Goal: Task Accomplishment & Management: Manage account settings

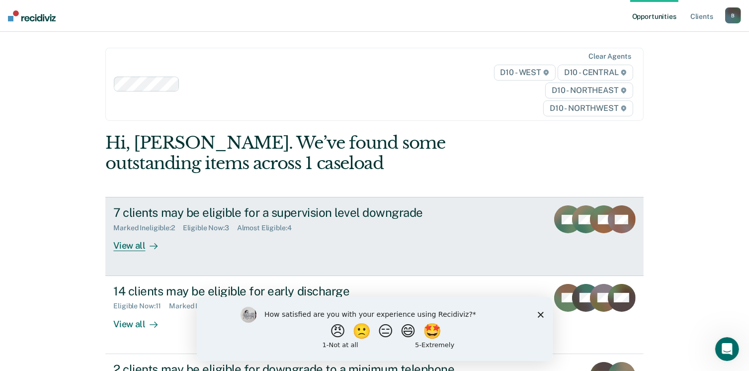
click at [117, 245] on div "View all" at bounding box center [141, 241] width 56 height 19
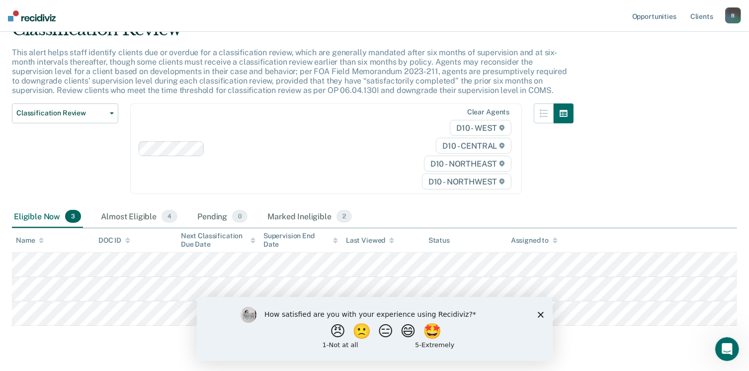
scroll to position [52, 0]
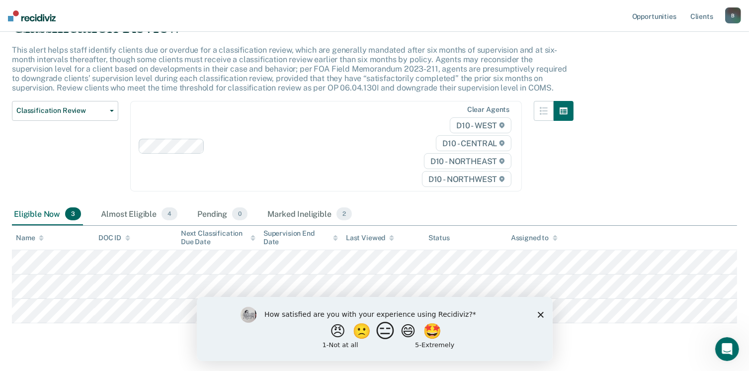
click at [385, 331] on button "😑" at bounding box center [386, 330] width 23 height 20
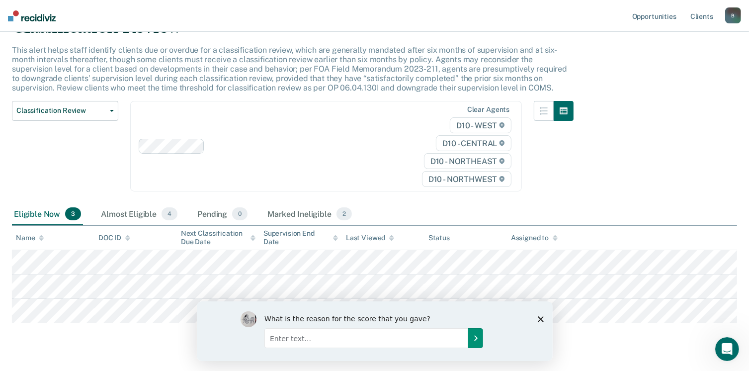
click at [475, 339] on icon "Submit your response" at bounding box center [475, 337] width 8 height 8
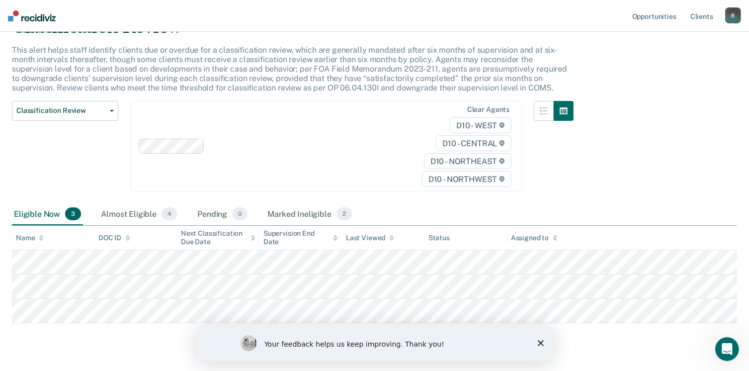
click at [539, 342] on polygon "Close survey" at bounding box center [540, 342] width 6 height 6
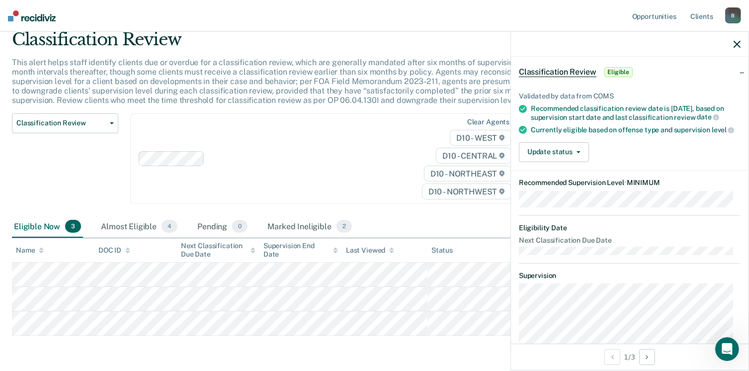
scroll to position [40, 0]
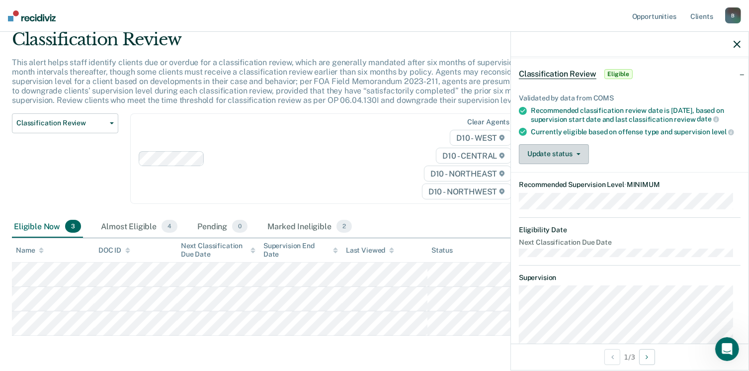
click at [573, 155] on span "button" at bounding box center [576, 154] width 8 height 2
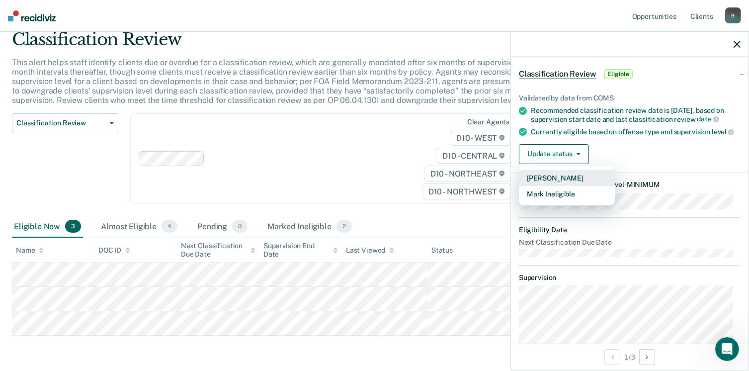
click at [563, 181] on button "[PERSON_NAME]" at bounding box center [567, 178] width 96 height 16
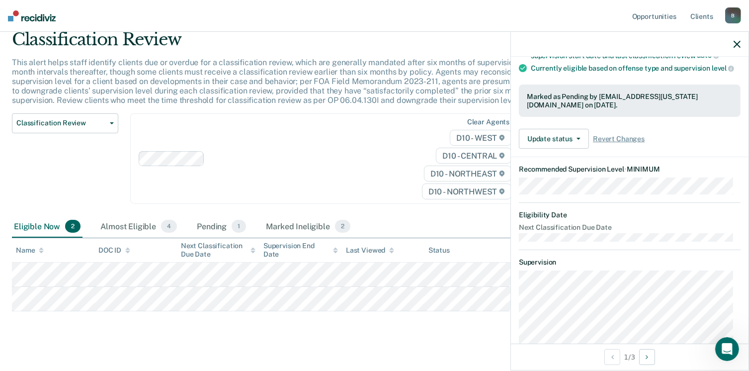
scroll to position [105, 0]
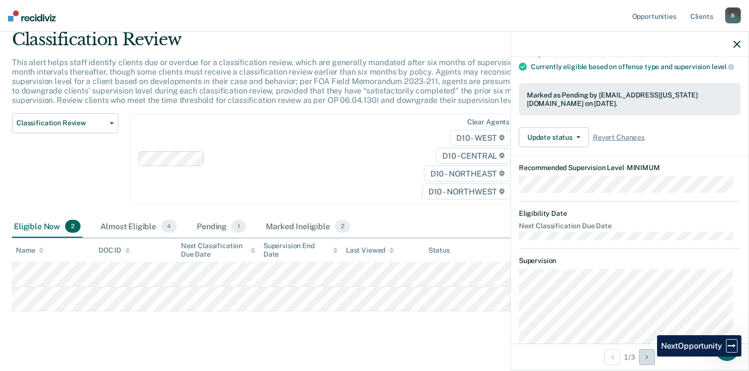
click at [648, 356] on icon "Next Opportunity" at bounding box center [646, 356] width 2 height 7
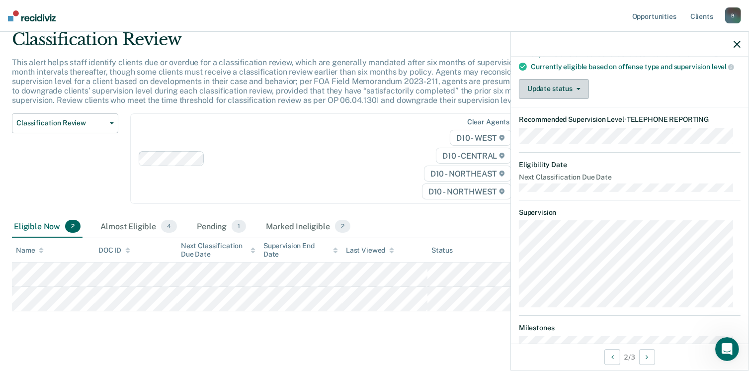
click at [576, 98] on button "Update status" at bounding box center [554, 89] width 70 height 20
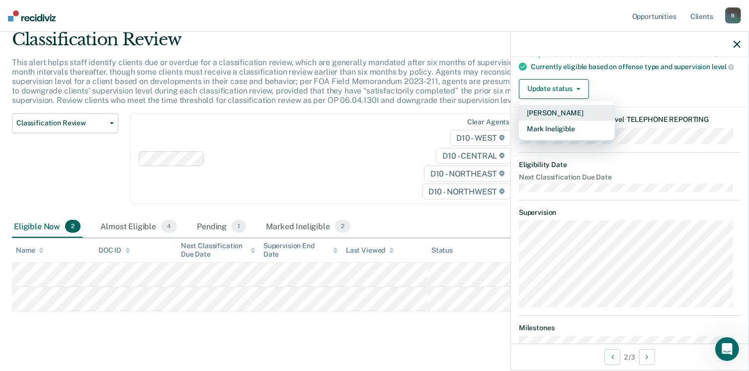
click at [568, 121] on button "[PERSON_NAME]" at bounding box center [567, 113] width 96 height 16
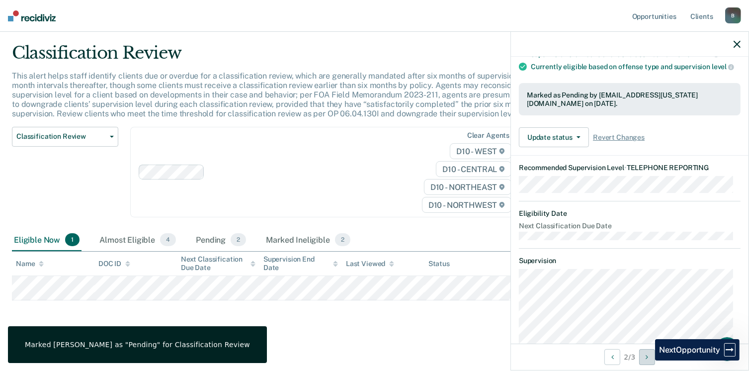
click at [647, 360] on button "Next Opportunity" at bounding box center [647, 357] width 16 height 16
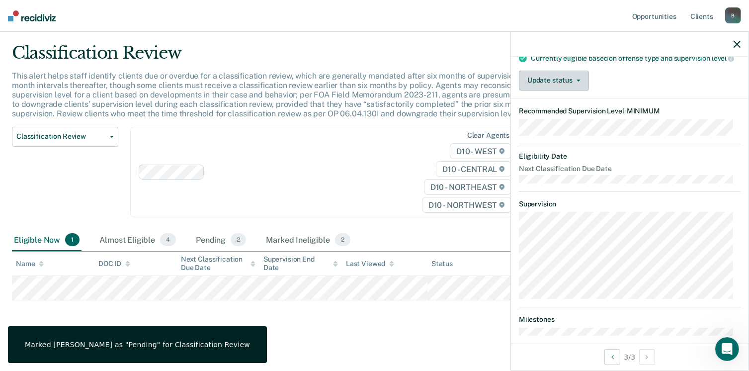
click at [577, 90] on button "Update status" at bounding box center [554, 81] width 70 height 20
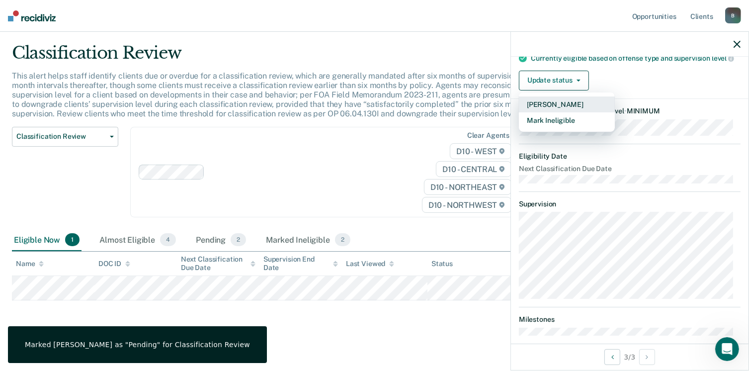
click at [570, 112] on button "[PERSON_NAME]" at bounding box center [567, 104] width 96 height 16
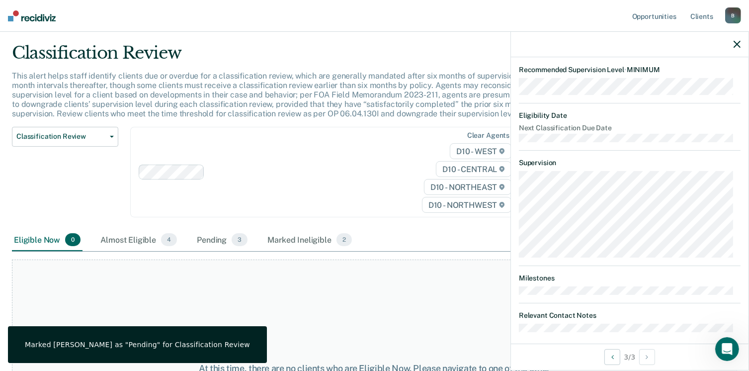
scroll to position [0, 0]
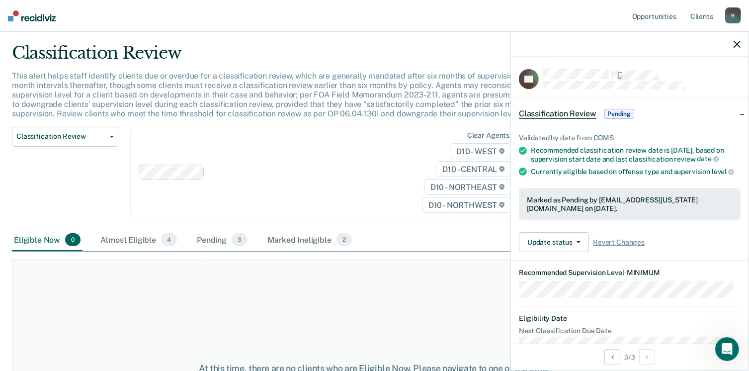
click at [40, 95] on p "This alert helps staff identify clients due or overdue for a classification rev…" at bounding box center [289, 95] width 555 height 48
click at [738, 41] on icon "button" at bounding box center [736, 44] width 7 height 7
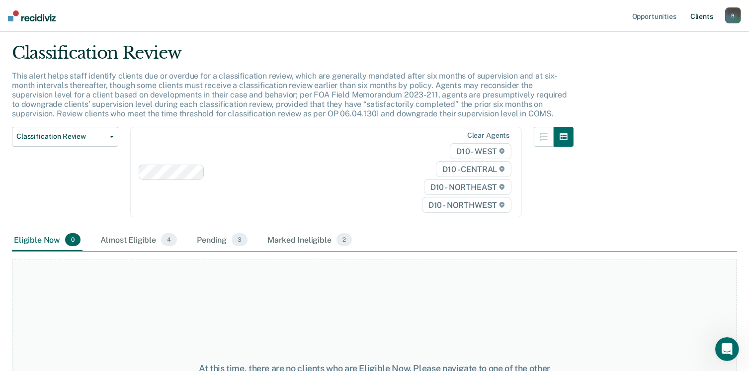
click at [699, 16] on link "Client s" at bounding box center [701, 16] width 27 height 32
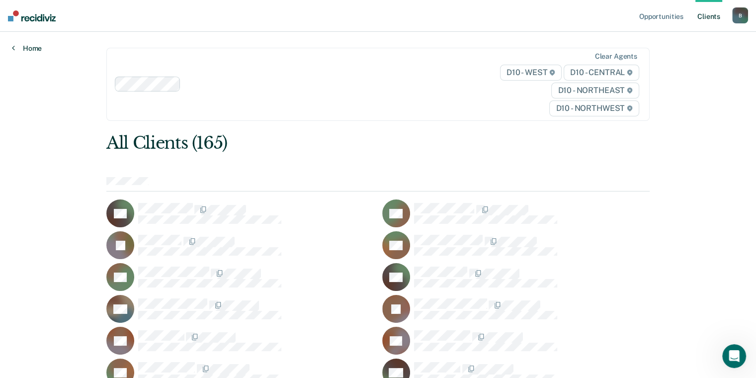
click at [14, 46] on link "Home" at bounding box center [27, 48] width 30 height 9
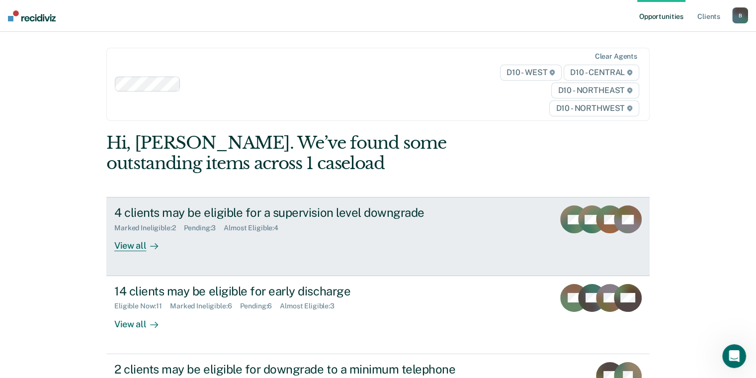
click at [477, 228] on div "4 clients may be eligible for a supervision level downgrade Marked Ineligible :…" at bounding box center [300, 228] width 373 height 46
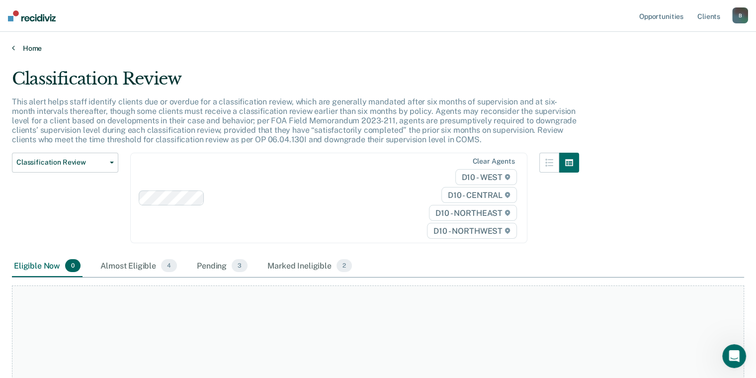
click at [13, 50] on icon at bounding box center [13, 48] width 3 height 8
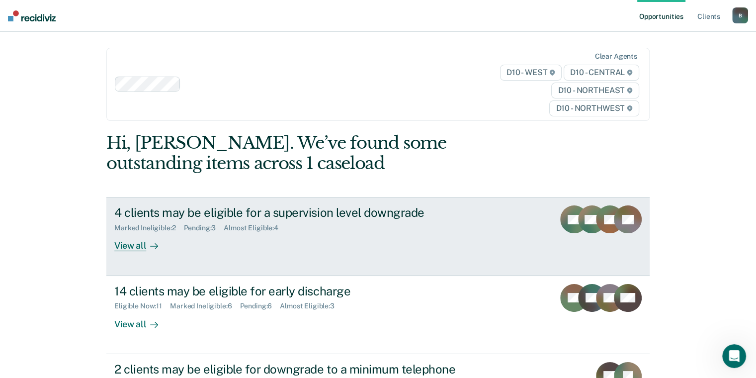
click at [129, 243] on div "View all" at bounding box center [142, 241] width 56 height 19
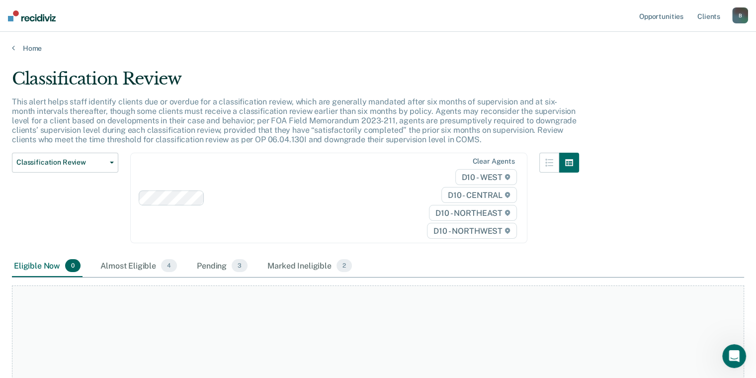
click at [11, 48] on div "Home" at bounding box center [378, 42] width 756 height 21
click at [16, 46] on link "Home" at bounding box center [378, 48] width 732 height 9
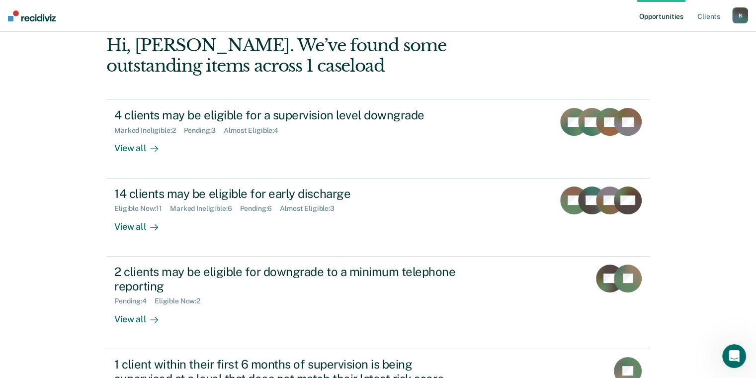
scroll to position [98, 0]
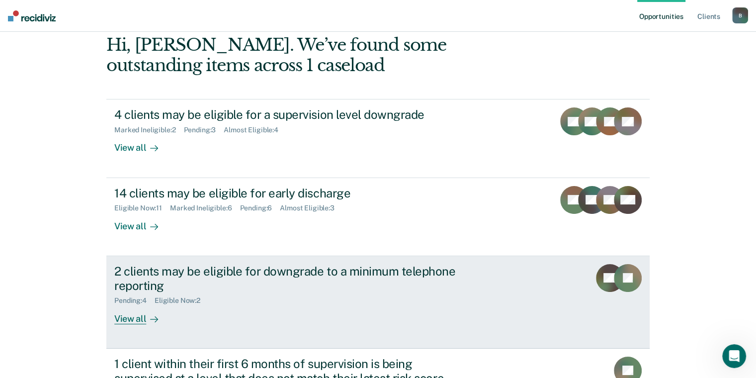
click at [119, 318] on div "View all" at bounding box center [142, 314] width 56 height 19
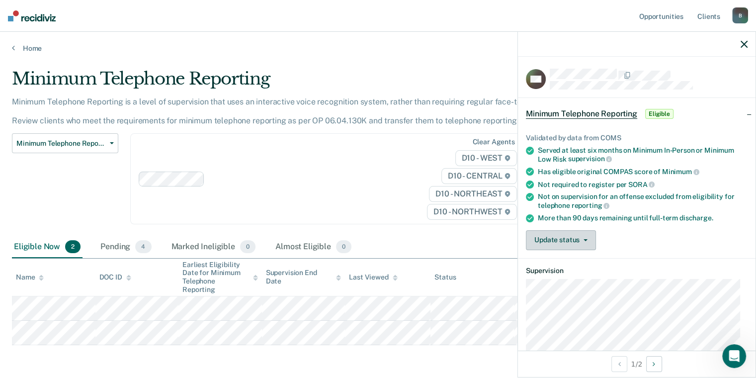
click at [580, 239] on span "button" at bounding box center [583, 240] width 8 height 2
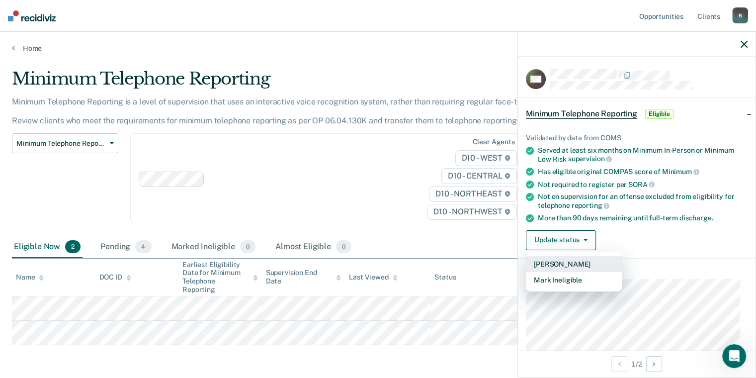
click at [568, 263] on button "[PERSON_NAME]" at bounding box center [574, 264] width 96 height 16
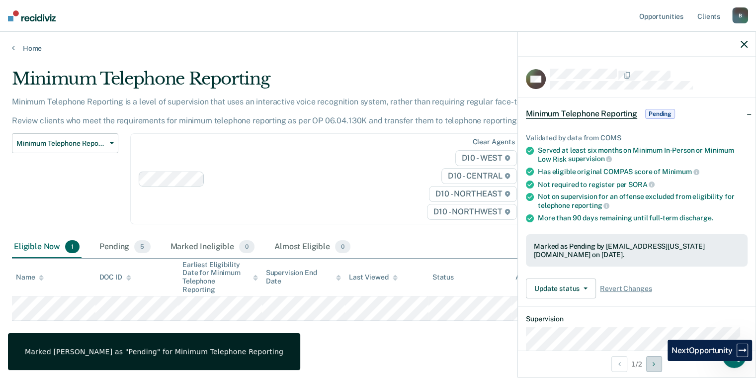
click at [660, 361] on button "Next Opportunity" at bounding box center [654, 364] width 16 height 16
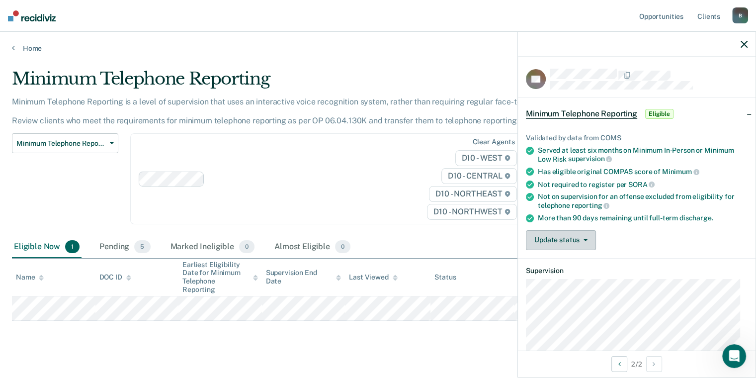
click at [583, 239] on icon "button" at bounding box center [585, 240] width 4 height 2
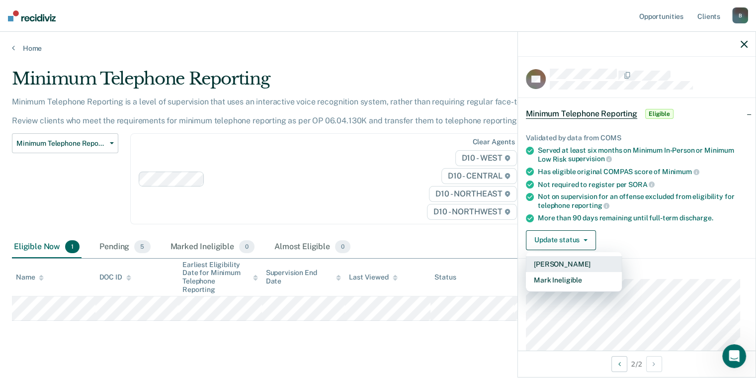
click at [574, 263] on button "[PERSON_NAME]" at bounding box center [574, 264] width 96 height 16
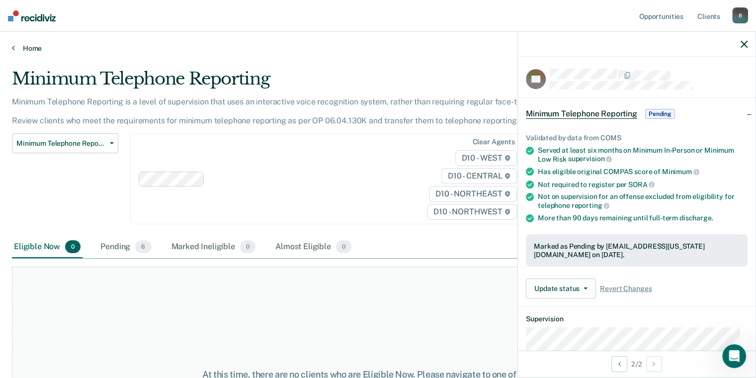
click at [26, 47] on link "Home" at bounding box center [378, 48] width 732 height 9
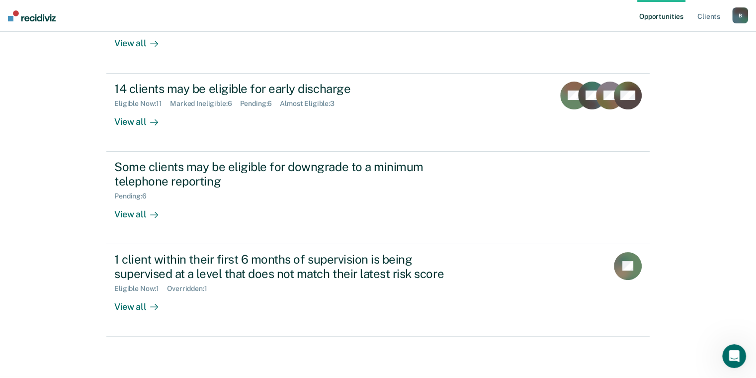
scroll to position [203, 0]
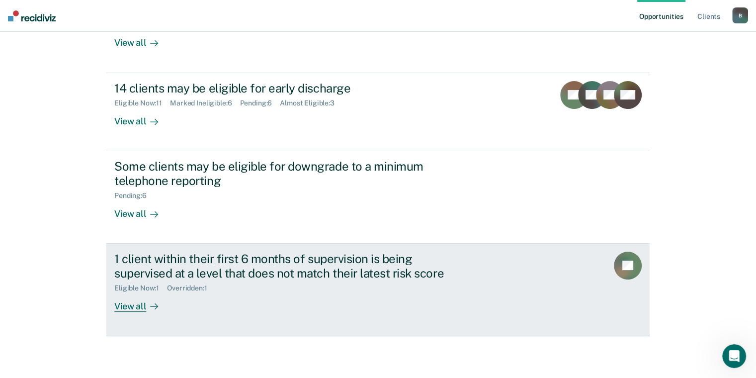
click at [131, 305] on div "View all" at bounding box center [142, 301] width 56 height 19
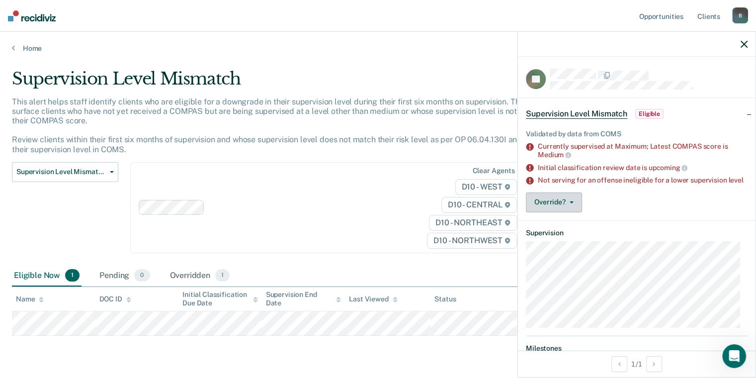
click at [573, 209] on button "Override?" at bounding box center [554, 202] width 56 height 20
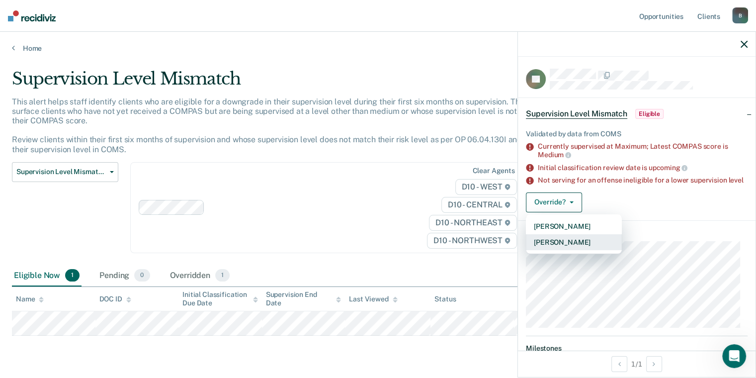
click at [562, 248] on button "[PERSON_NAME]" at bounding box center [574, 242] width 96 height 16
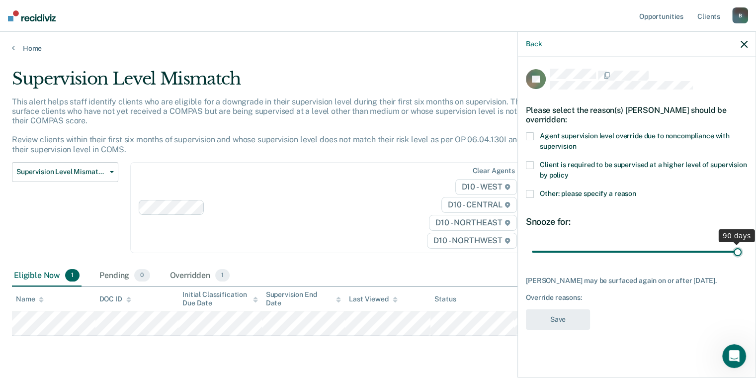
drag, startPoint x: 601, startPoint y: 240, endPoint x: 761, endPoint y: 220, distance: 161.3
type input "90"
click at [741, 243] on input "range" at bounding box center [637, 251] width 210 height 17
click at [531, 132] on span at bounding box center [530, 136] width 8 height 8
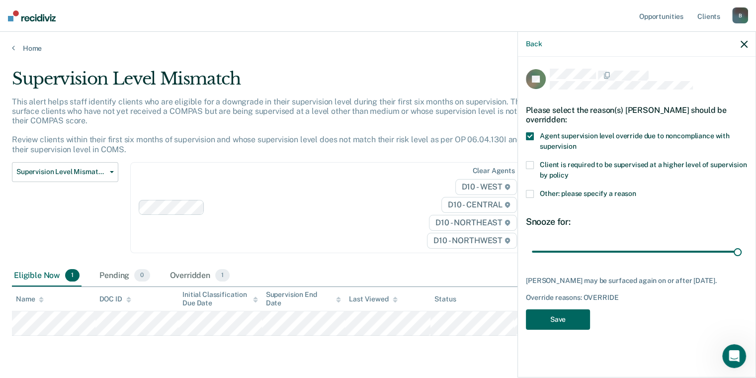
click at [538, 310] on button "Save" at bounding box center [558, 319] width 64 height 20
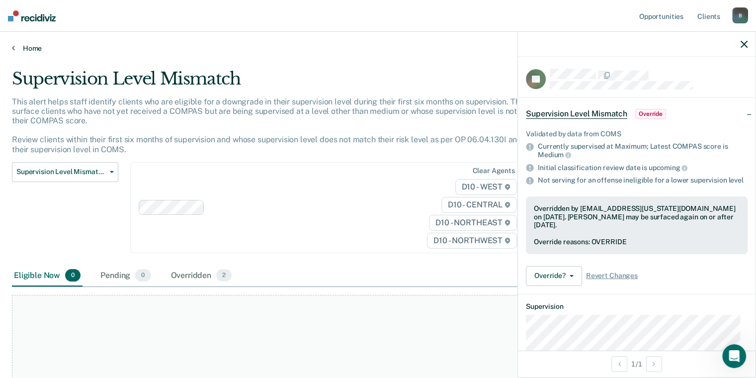
click at [31, 48] on link "Home" at bounding box center [378, 48] width 732 height 9
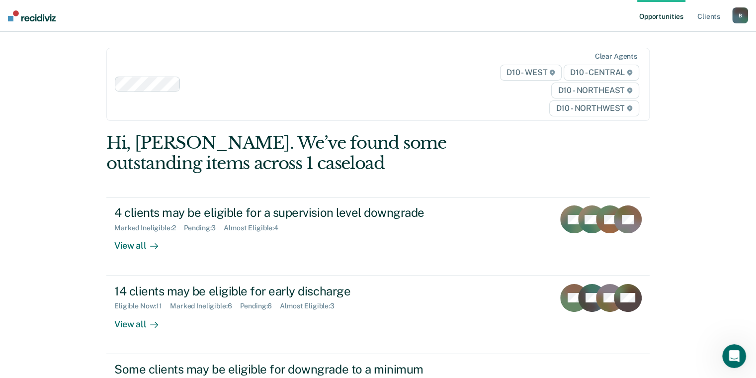
click at [651, 1] on link "Opportunities" at bounding box center [661, 16] width 48 height 32
